Goal: Navigation & Orientation: Go to known website

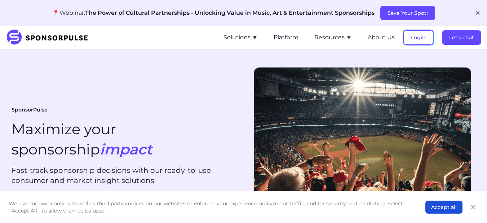
click at [420, 37] on button "Login" at bounding box center [418, 37] width 30 height 14
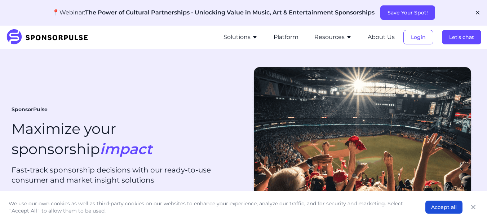
click at [476, 14] on icon "button" at bounding box center [477, 12] width 7 height 7
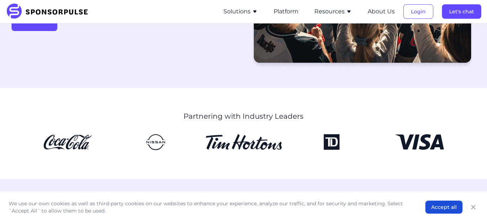
scroll to position [0, 0]
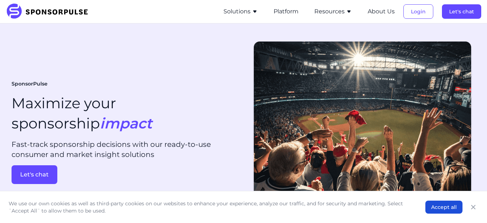
click at [411, 19] on ul "Solutions For Brands Overview Discover data-driven sponsorship insights and sol…" at bounding box center [348, 11] width 265 height 23
click at [413, 17] on button "Login" at bounding box center [418, 11] width 30 height 14
